Goal: Find specific page/section: Find specific page/section

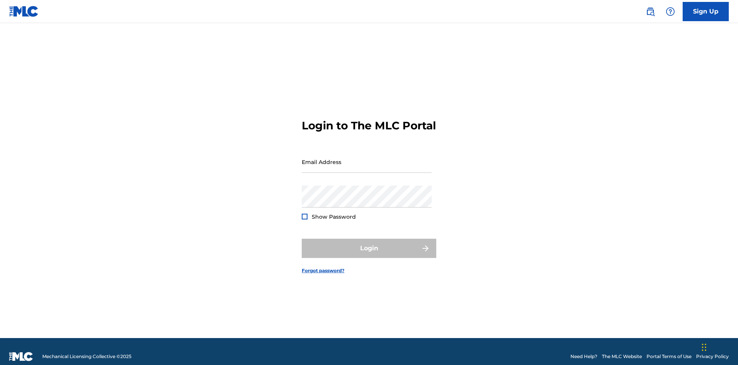
scroll to position [10, 0]
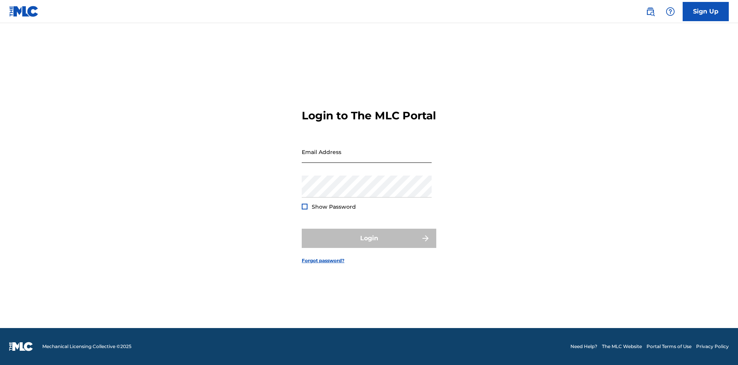
click at [367, 158] on input "Email Address" at bounding box center [367, 152] width 130 height 22
type input "[EMAIL_ADDRESS][DOMAIN_NAME]"
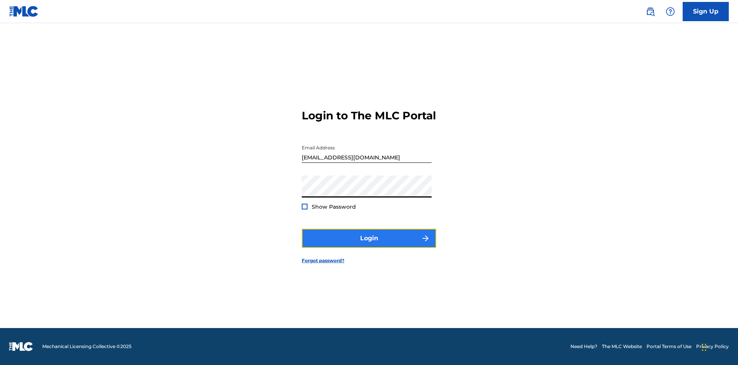
click at [369, 245] on button "Login" at bounding box center [369, 237] width 135 height 19
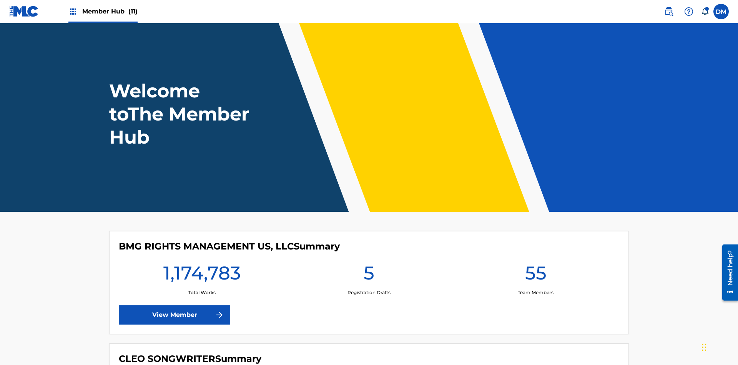
scroll to position [33, 0]
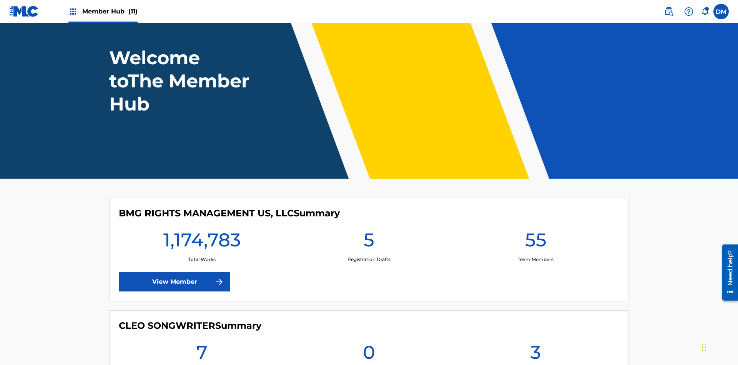
click at [110, 11] on span "Member Hub (11)" at bounding box center [109, 11] width 55 height 9
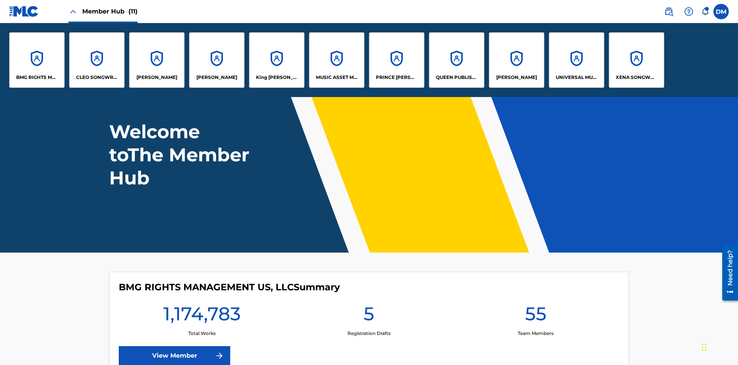
scroll to position [0, 0]
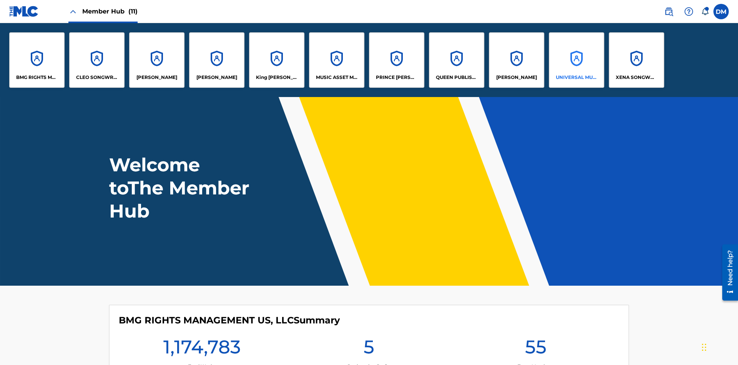
click at [576, 77] on p "UNIVERSAL MUSIC PUB GROUP" at bounding box center [577, 77] width 42 height 7
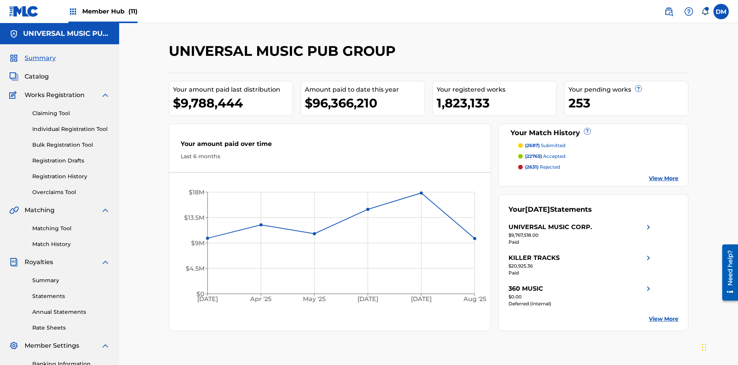
click at [40, 53] on span "Summary" at bounding box center [40, 57] width 31 height 9
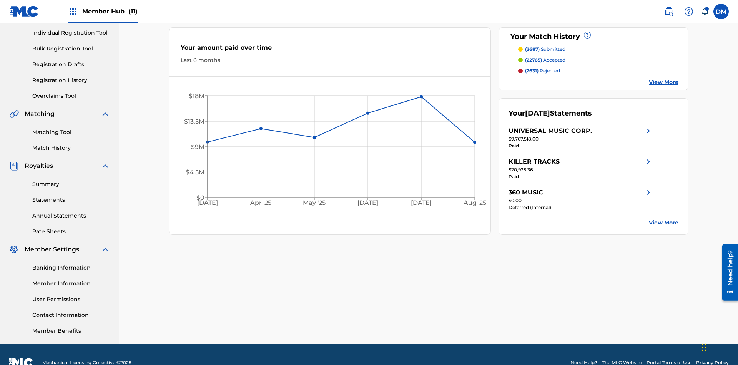
click at [532, 49] on span "(2687)" at bounding box center [532, 49] width 15 height 6
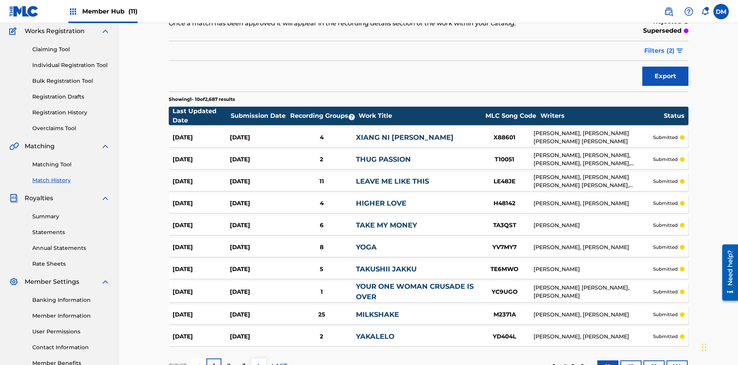
click at [660, 51] on span "Filters ( 2 )" at bounding box center [660, 50] width 30 height 9
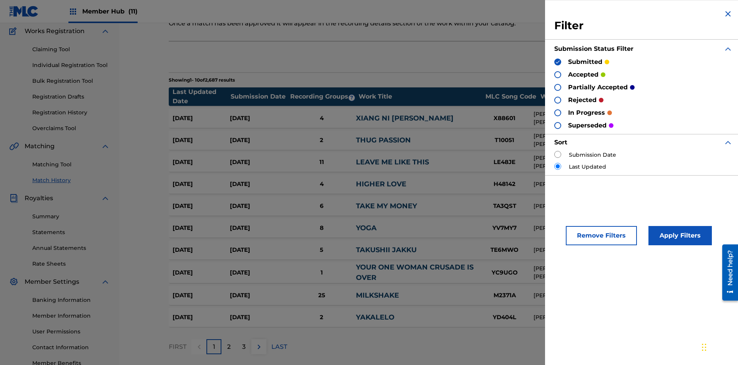
scroll to position [77, 0]
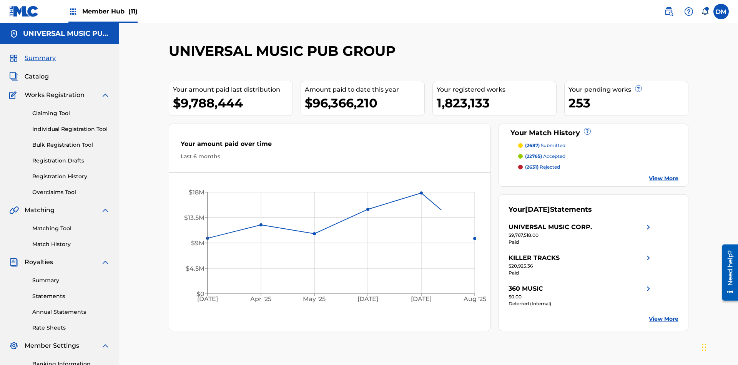
scroll to position [107, 0]
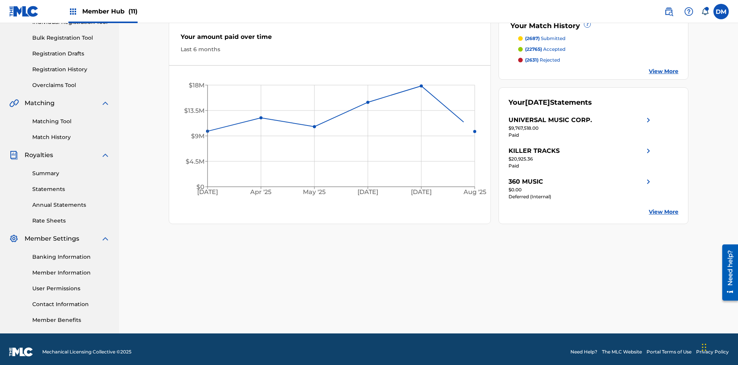
click at [533, 49] on span "(22765)" at bounding box center [533, 49] width 17 height 6
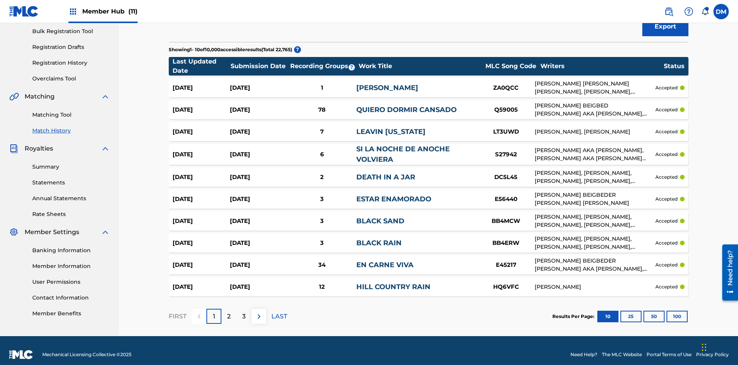
click at [660, 6] on span "Filters ( 2 )" at bounding box center [660, 1] width 30 height 9
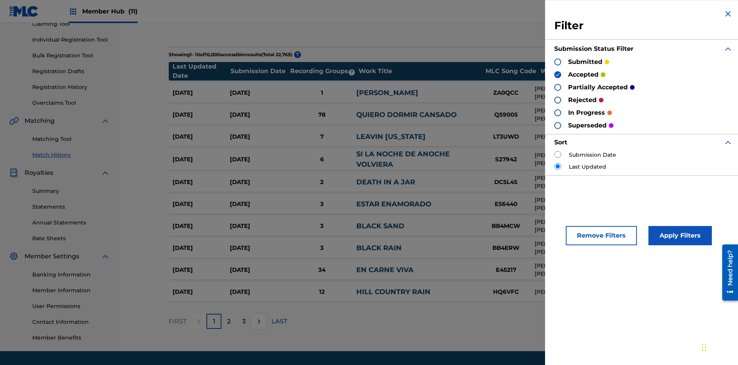
scroll to position [7, 0]
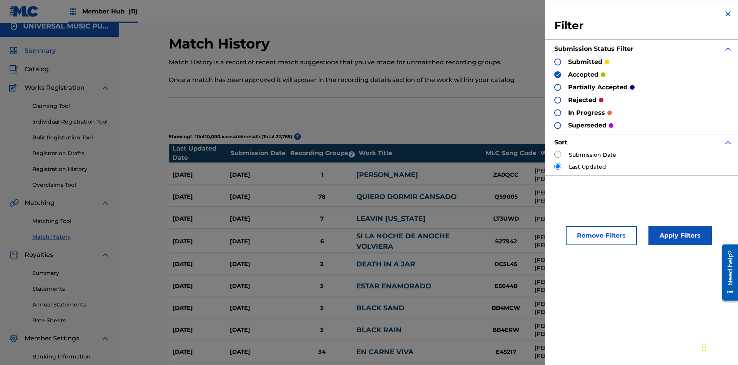
click at [40, 51] on span "Summary" at bounding box center [40, 50] width 31 height 9
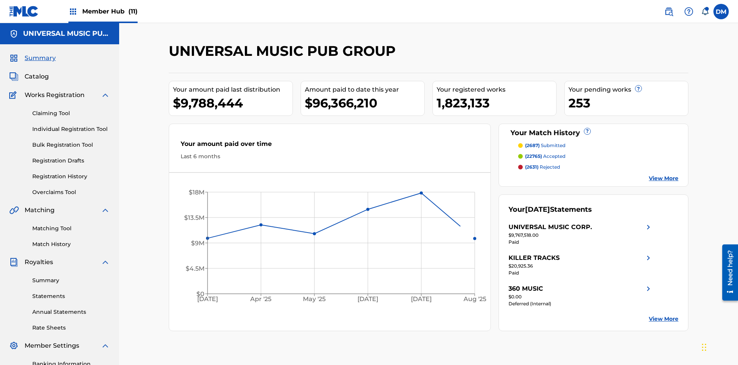
scroll to position [112, 0]
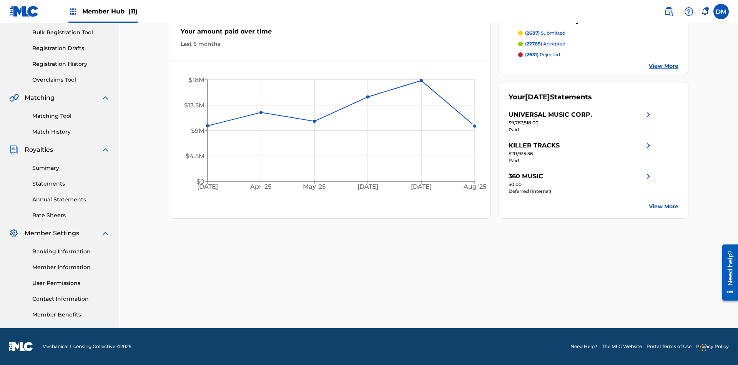
click at [532, 55] on span "(2631)" at bounding box center [531, 55] width 13 height 6
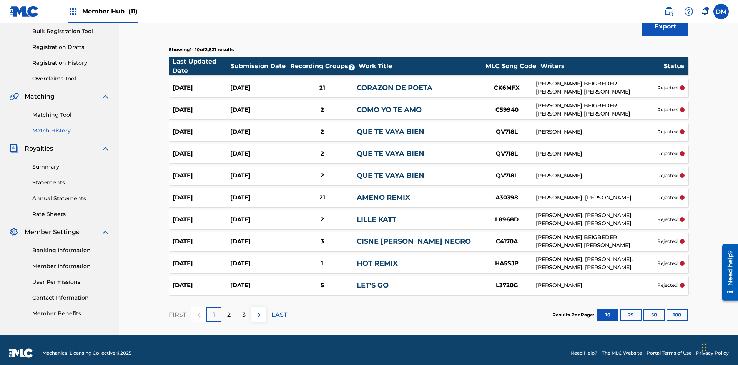
click at [660, 6] on span "Filters ( 2 )" at bounding box center [660, 1] width 30 height 9
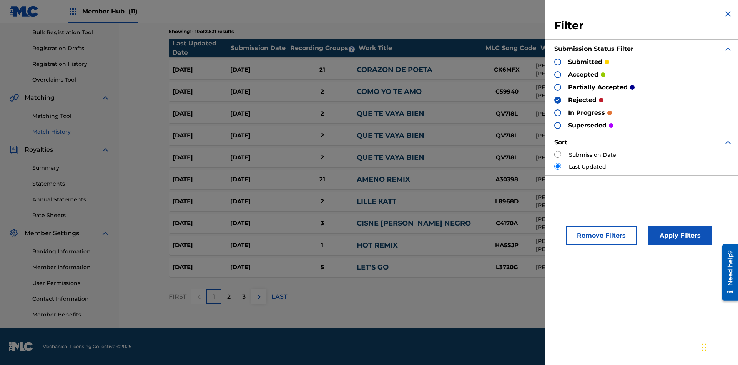
click at [728, 14] on img at bounding box center [728, 13] width 9 height 9
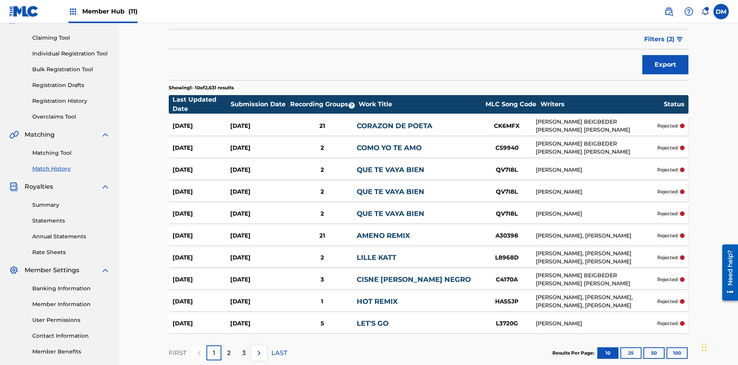
scroll to position [7, 0]
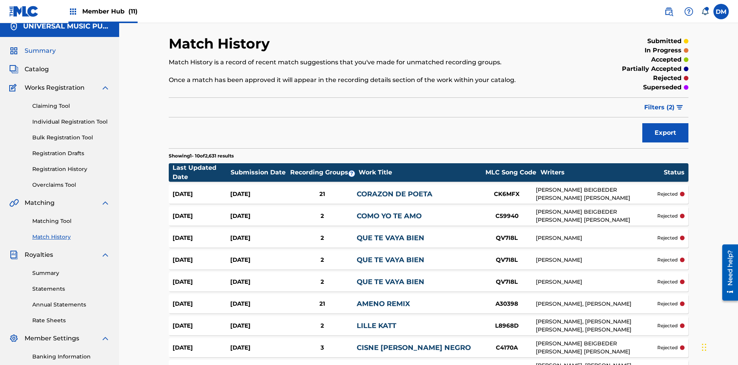
click at [40, 51] on span "Summary" at bounding box center [40, 50] width 31 height 9
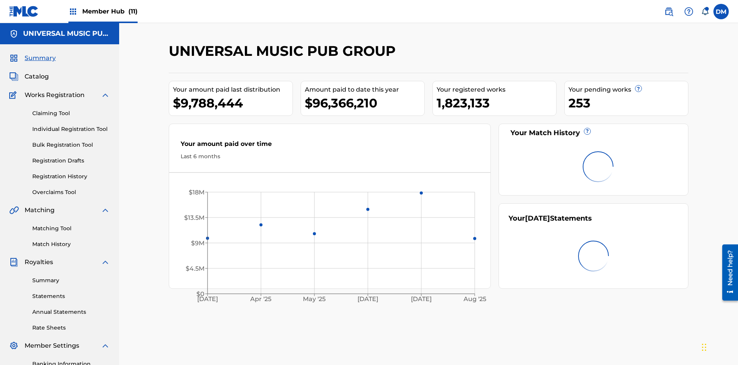
scroll to position [48, 0]
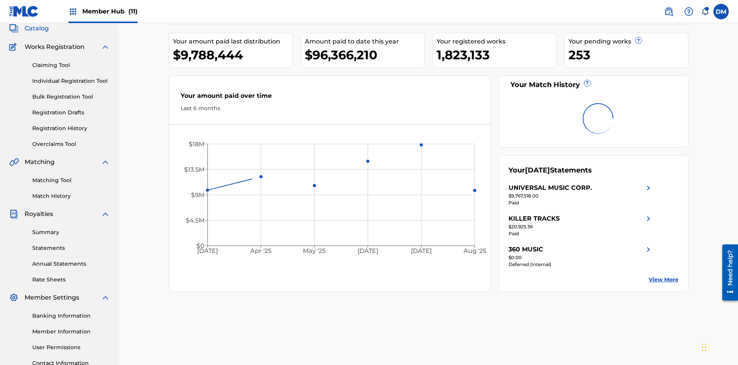
click at [37, 33] on span "Catalog" at bounding box center [37, 28] width 24 height 9
